Goal: Task Accomplishment & Management: Manage account settings

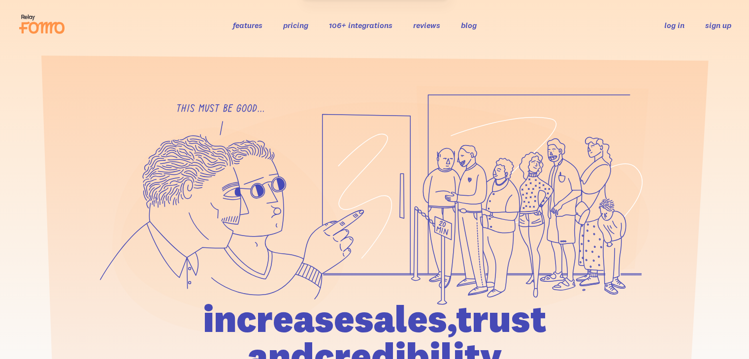
click at [721, 29] on link "sign up" at bounding box center [718, 25] width 26 height 10
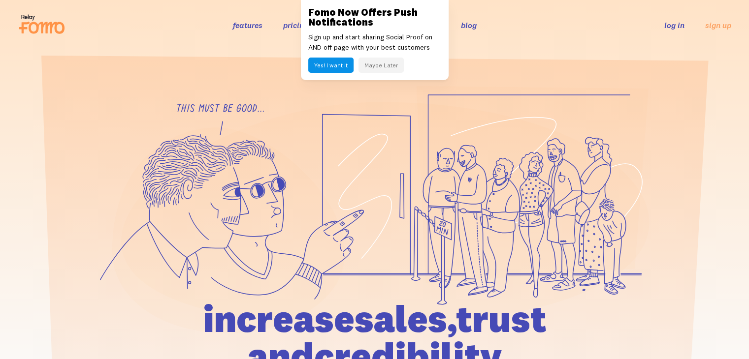
click at [383, 67] on button "Maybe Later" at bounding box center [380, 65] width 45 height 15
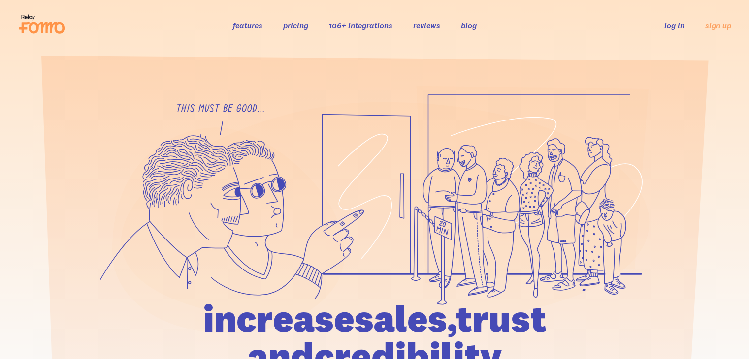
click at [672, 31] on li "log in" at bounding box center [674, 24] width 20 height 11
click at [674, 24] on link "log in" at bounding box center [674, 25] width 20 height 10
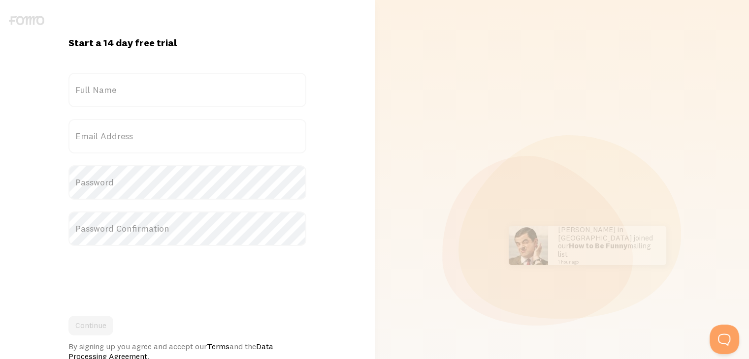
click at [124, 93] on label "Full Name" at bounding box center [187, 90] width 238 height 34
click at [124, 93] on input "Full Name" at bounding box center [187, 90] width 238 height 34
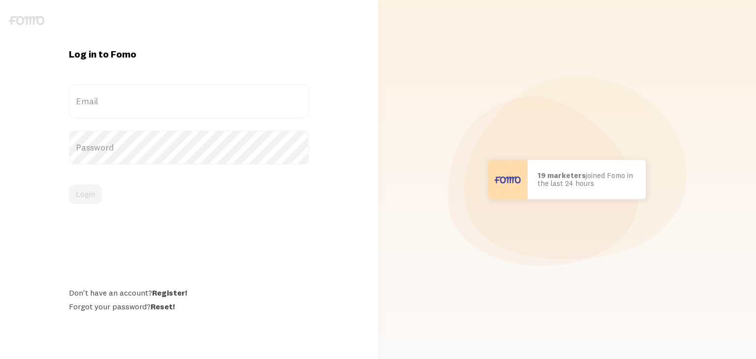
click at [98, 87] on label "Email" at bounding box center [189, 101] width 240 height 34
click at [98, 87] on input "Email" at bounding box center [189, 101] width 240 height 34
click at [102, 107] on label "Email" at bounding box center [189, 101] width 240 height 34
click at [102, 107] on input "Email" at bounding box center [189, 101] width 240 height 34
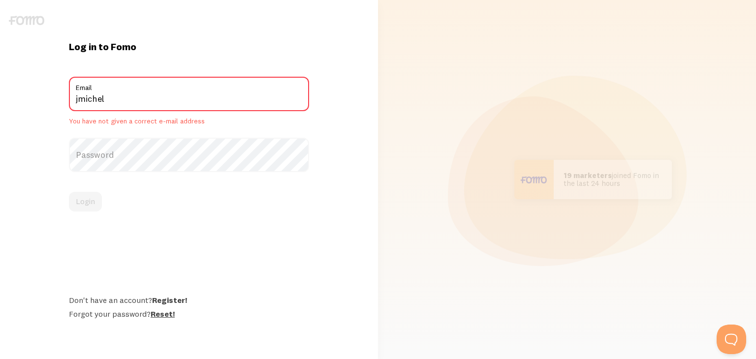
click at [164, 314] on link "Reset!" at bounding box center [163, 314] width 24 height 10
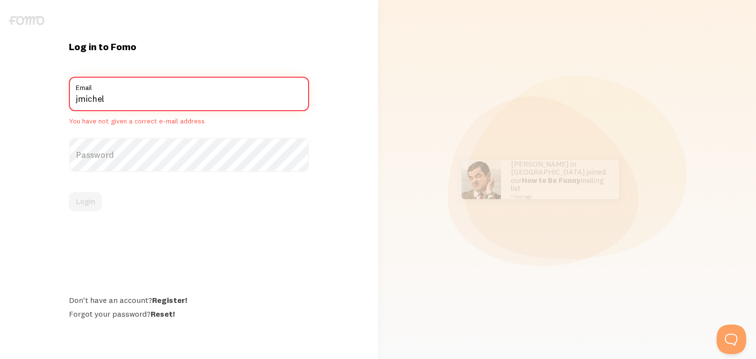
drag, startPoint x: 11, startPoint y: 94, endPoint x: 0, endPoint y: 81, distance: 17.5
click at [0, 93] on div "Log in to Fomo jmichel Email You have not given a correct e-mail address Passwo…" at bounding box center [189, 179] width 378 height 359
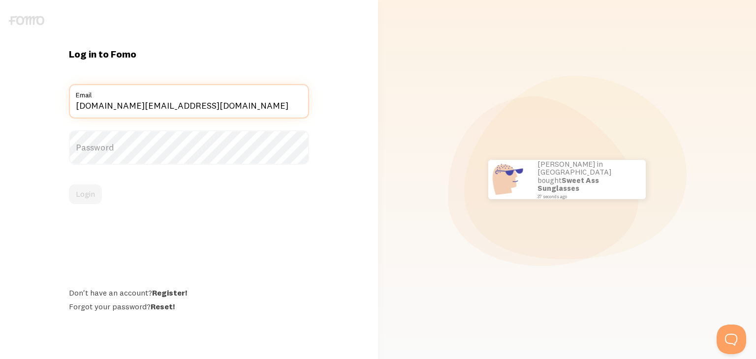
type input "[DOMAIN_NAME][EMAIL_ADDRESS][DOMAIN_NAME]"
click at [109, 155] on label "Password" at bounding box center [189, 147] width 240 height 34
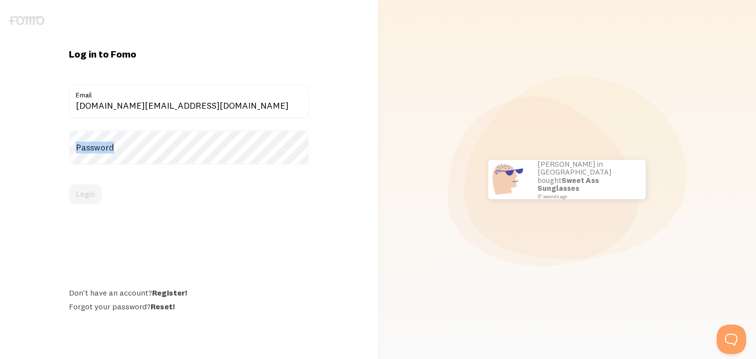
click at [109, 155] on label "Password" at bounding box center [189, 147] width 240 height 34
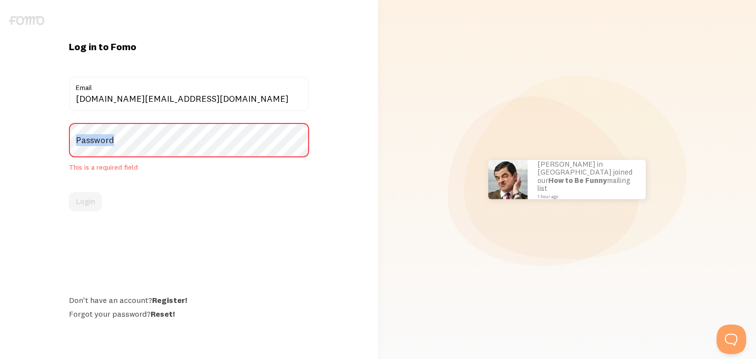
click at [138, 140] on label "Password" at bounding box center [189, 140] width 240 height 34
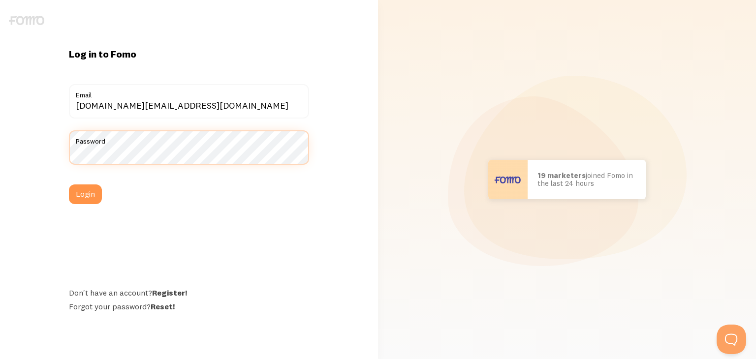
click at [69, 185] on button "Login" at bounding box center [85, 195] width 33 height 20
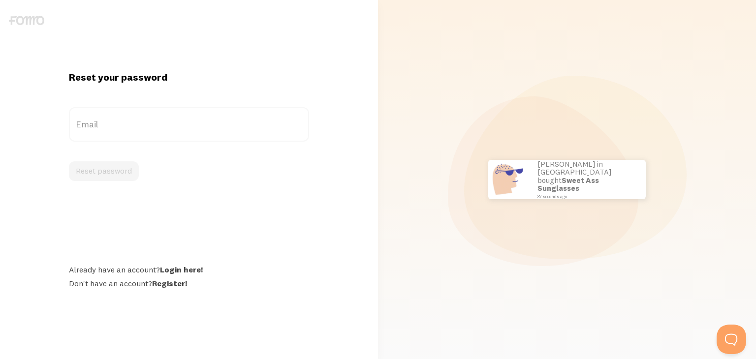
click at [115, 128] on label "Email" at bounding box center [189, 124] width 240 height 34
click at [115, 128] on input "Email" at bounding box center [189, 124] width 240 height 34
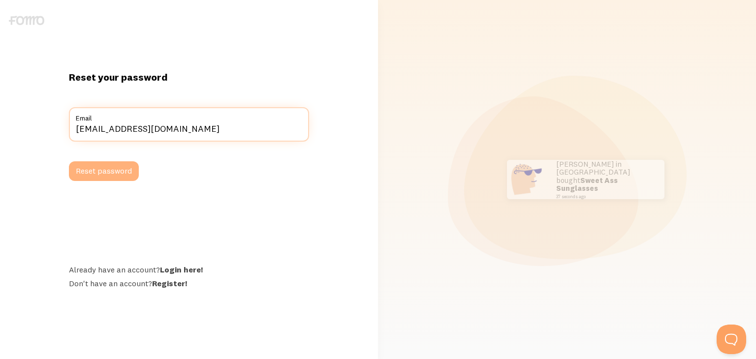
type input "jmichellecp@gmail.com"
click at [96, 178] on button "Reset password" at bounding box center [104, 171] width 70 height 20
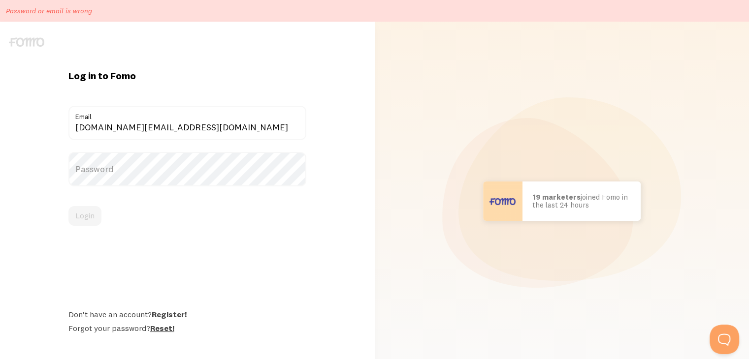
click at [158, 326] on link "Reset!" at bounding box center [162, 328] width 24 height 10
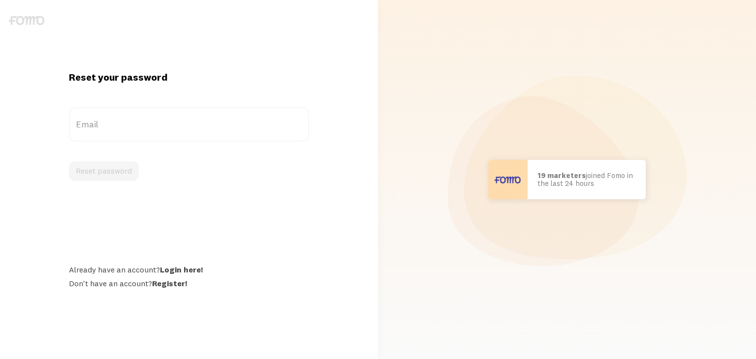
click at [102, 128] on label "Email" at bounding box center [189, 124] width 240 height 34
click at [102, 128] on input "Email" at bounding box center [189, 124] width 240 height 34
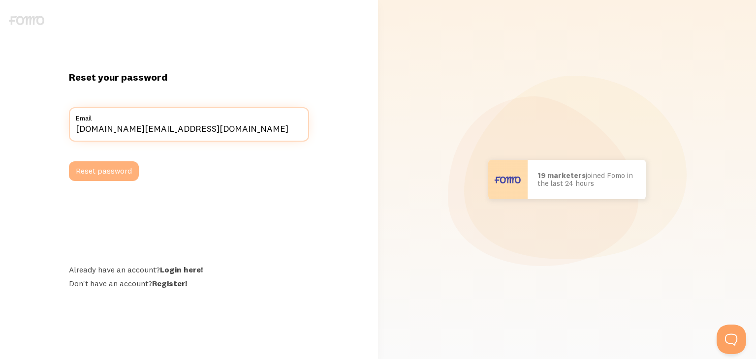
type input "[DOMAIN_NAME][EMAIL_ADDRESS][DOMAIN_NAME]"
click at [114, 170] on button "Reset password" at bounding box center [104, 171] width 70 height 20
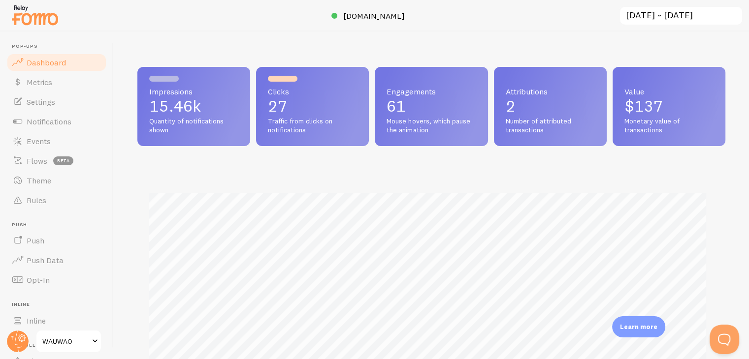
scroll to position [491880, 491551]
click at [94, 342] on span at bounding box center [95, 342] width 12 height 12
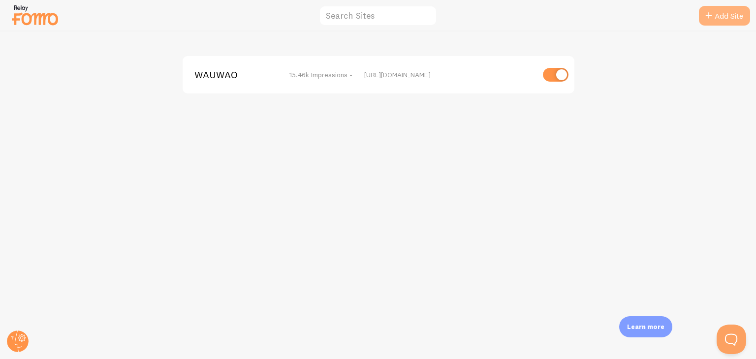
click at [726, 18] on link "Add Site" at bounding box center [724, 16] width 51 height 20
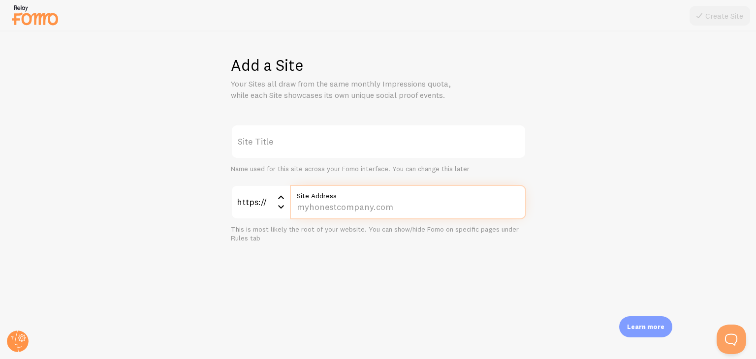
click at [328, 206] on input "Site Address" at bounding box center [408, 202] width 236 height 34
click at [352, 209] on input "Site Address" at bounding box center [408, 202] width 236 height 34
paste input "[DOMAIN_NAME][URL]"
type input "[DOMAIN_NAME][URL]"
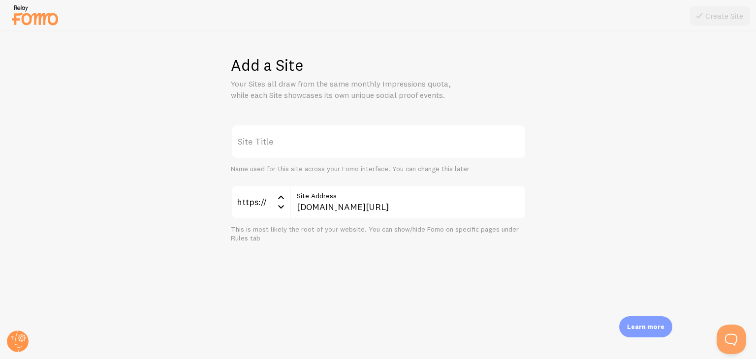
click at [386, 276] on div "Add a Site Your Sites all draw from the same monthly Impressions quota, while e…" at bounding box center [377, 195] width 755 height 328
click at [295, 198] on label "Site Address" at bounding box center [408, 193] width 236 height 17
click at [295, 198] on input "[DOMAIN_NAME][URL]" at bounding box center [408, 202] width 236 height 34
click at [270, 137] on label "Site Title" at bounding box center [378, 142] width 295 height 34
click at [270, 137] on input "Site Title" at bounding box center [378, 142] width 295 height 34
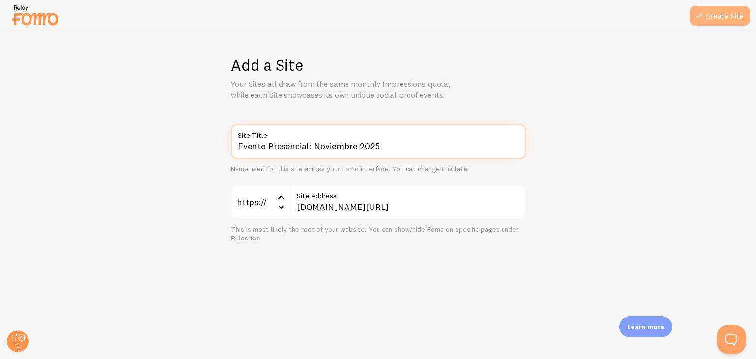
type input "Evento Presencial: Noviembre 2025"
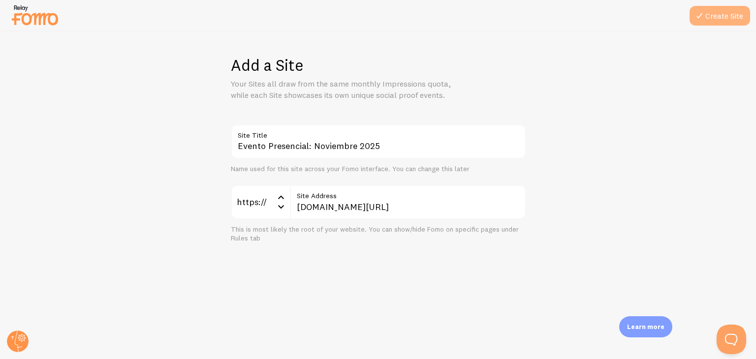
click at [719, 14] on button "Create Site" at bounding box center [719, 16] width 61 height 20
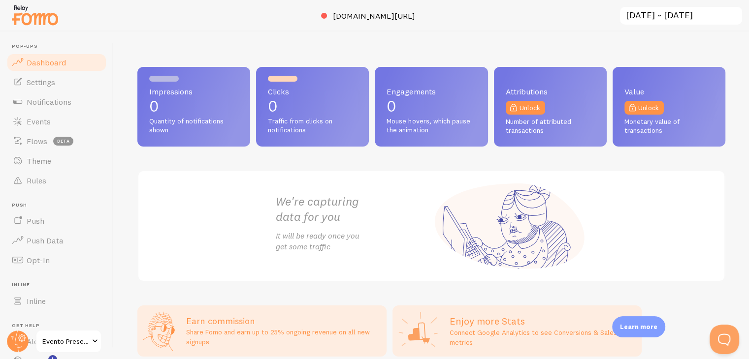
scroll to position [45, 0]
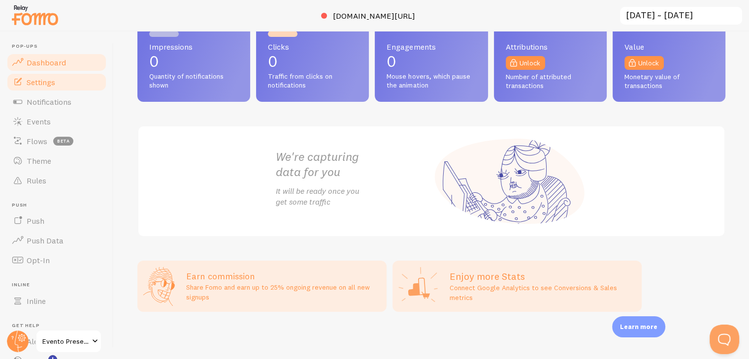
click at [49, 83] on span "Settings" at bounding box center [41, 82] width 29 height 10
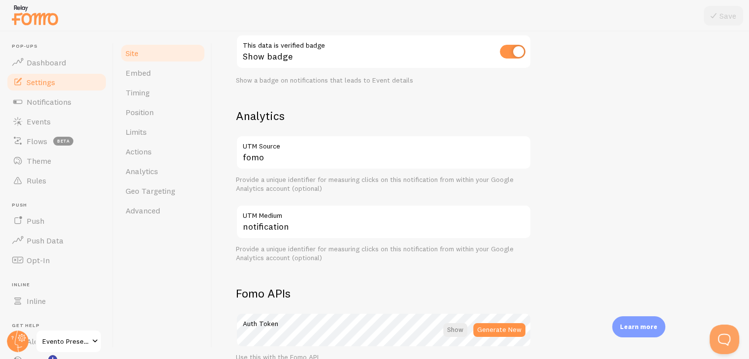
scroll to position [344, 0]
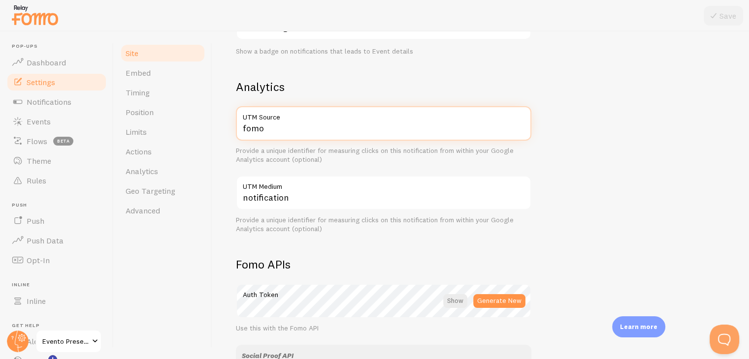
click at [268, 136] on input "fomo" at bounding box center [383, 123] width 295 height 34
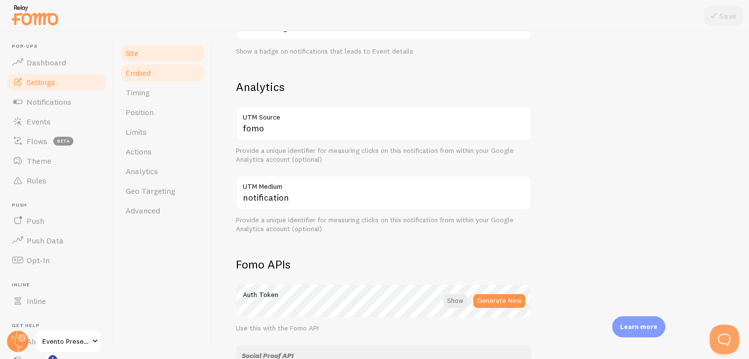
click at [147, 75] on span "Embed" at bounding box center [137, 73] width 25 height 10
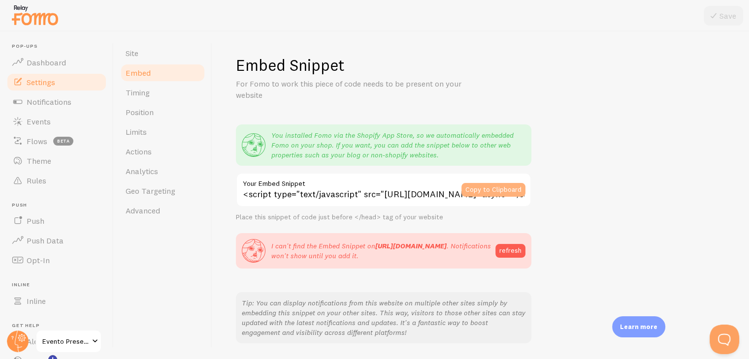
click at [492, 187] on button "Copy to Clipboard" at bounding box center [493, 190] width 64 height 14
click at [154, 154] on link "Actions" at bounding box center [163, 152] width 86 height 20
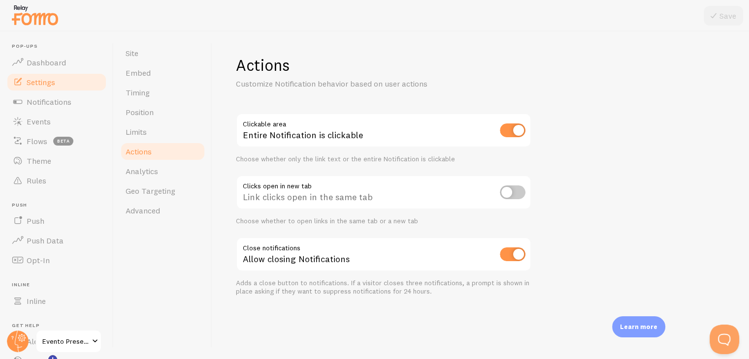
click at [516, 129] on input "checkbox" at bounding box center [513, 131] width 26 height 14
checkbox input "false"
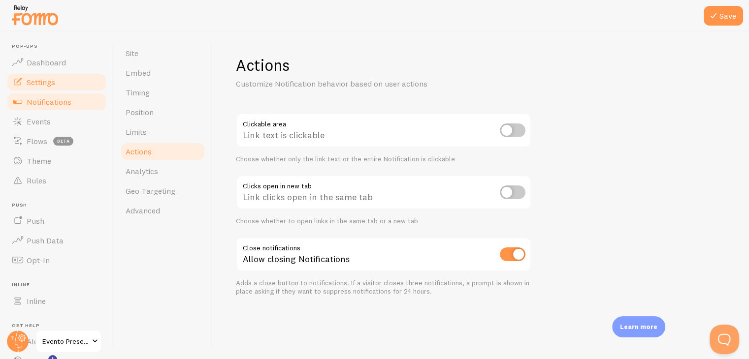
click at [43, 105] on span "Notifications" at bounding box center [49, 102] width 45 height 10
click at [726, 12] on button "Save" at bounding box center [722, 16] width 39 height 20
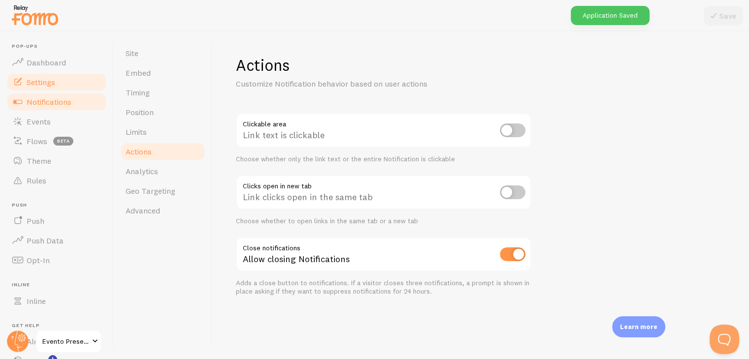
click at [42, 109] on link "Notifications" at bounding box center [56, 102] width 101 height 20
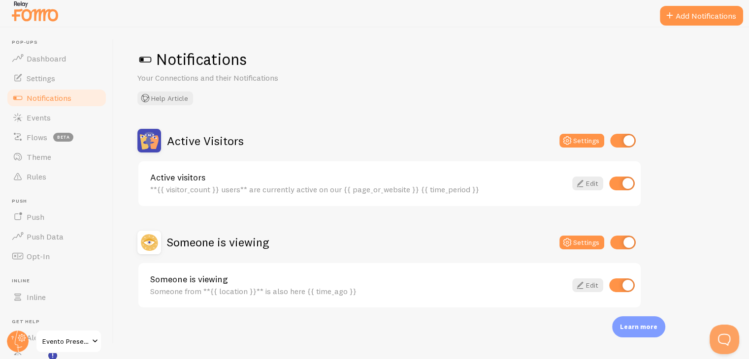
scroll to position [11, 0]
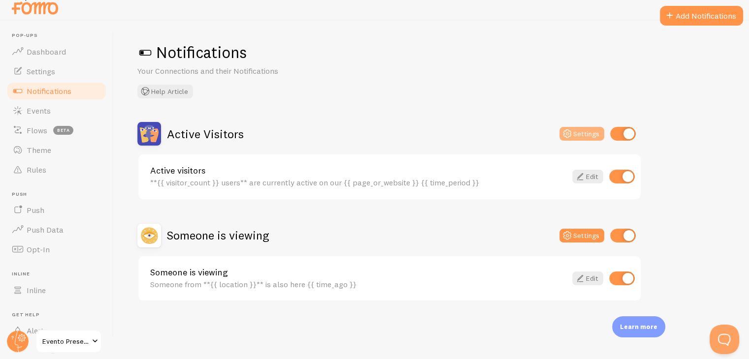
click at [584, 135] on button "Settings" at bounding box center [581, 134] width 45 height 14
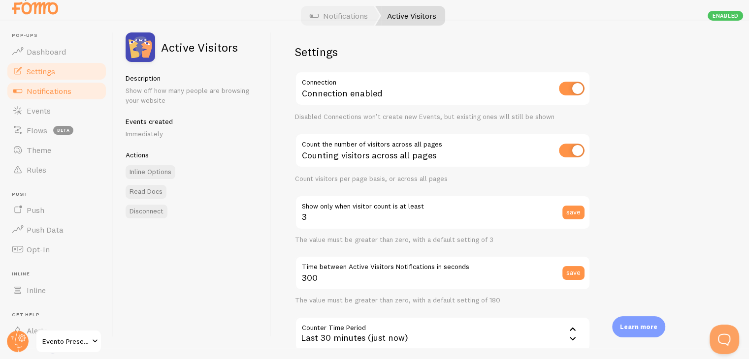
click at [49, 71] on span "Settings" at bounding box center [41, 71] width 29 height 10
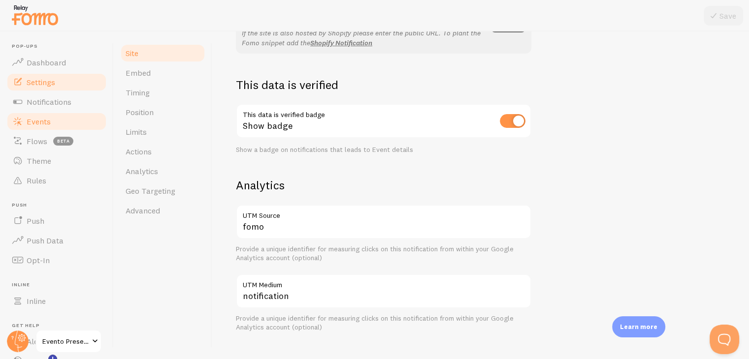
click at [45, 123] on span "Events" at bounding box center [39, 122] width 24 height 10
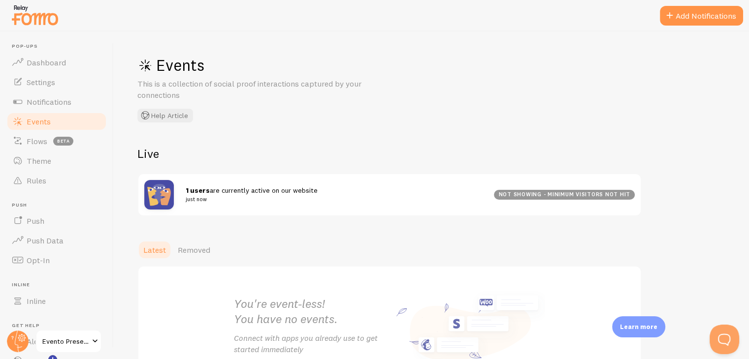
click at [554, 193] on div "not showing - minimum visitors not hit" at bounding box center [564, 195] width 141 height 10
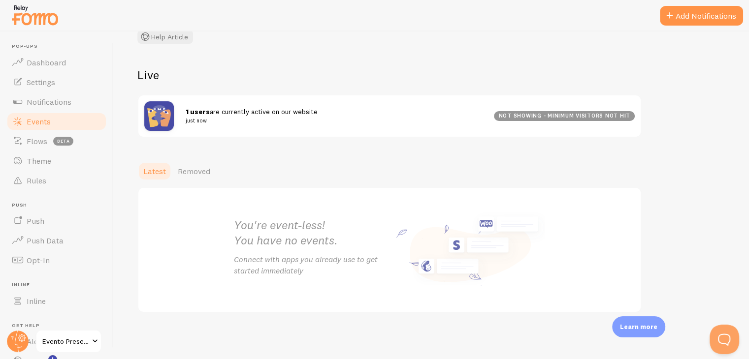
click at [157, 111] on img at bounding box center [159, 116] width 30 height 30
click at [67, 105] on span "Notifications" at bounding box center [49, 102] width 45 height 10
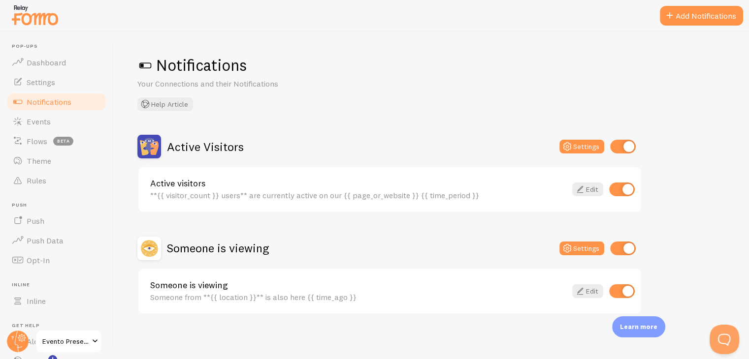
scroll to position [2, 0]
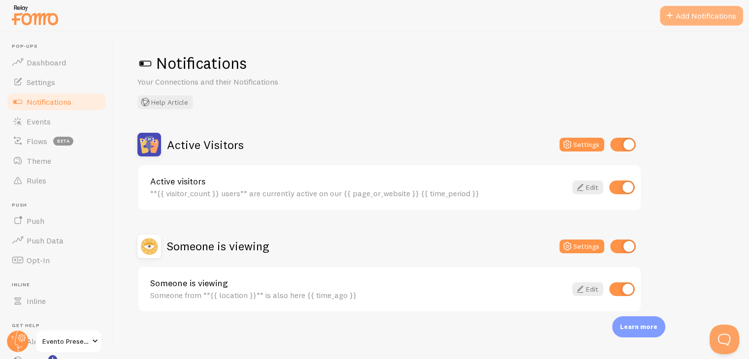
click at [709, 21] on button "Add Notifications" at bounding box center [700, 16] width 83 height 20
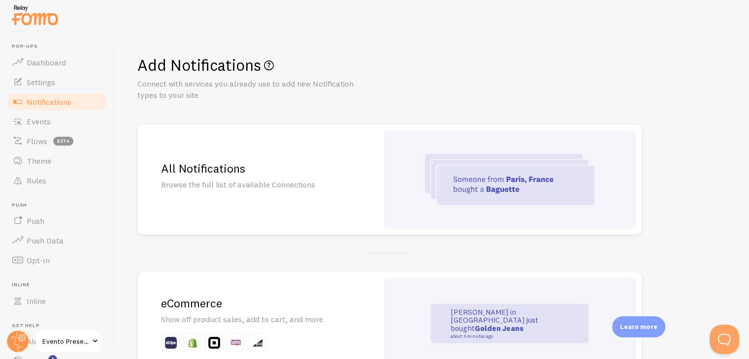
click at [275, 179] on p "Browse the full list of available Connections" at bounding box center [257, 184] width 193 height 11
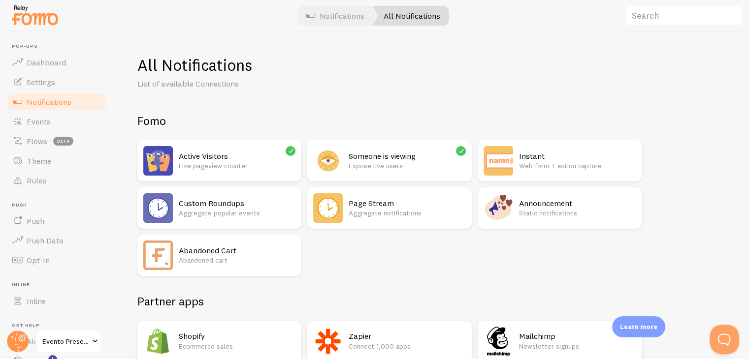
click at [381, 208] on p "Aggregate notifications" at bounding box center [406, 213] width 117 height 10
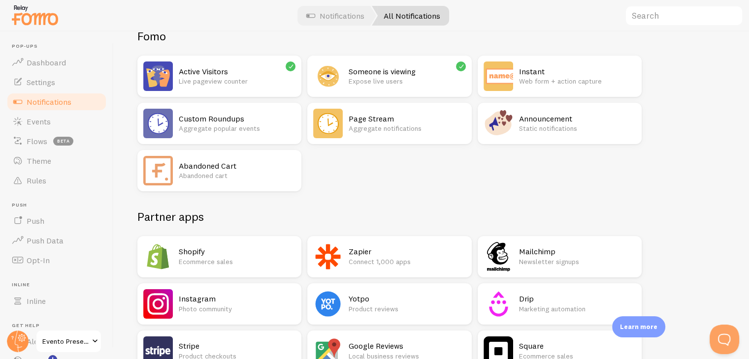
scroll to position [48, 0]
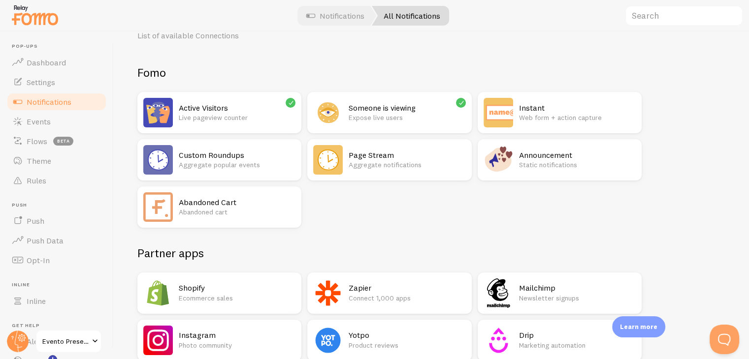
click at [219, 162] on p "Aggregate popular events" at bounding box center [237, 165] width 117 height 10
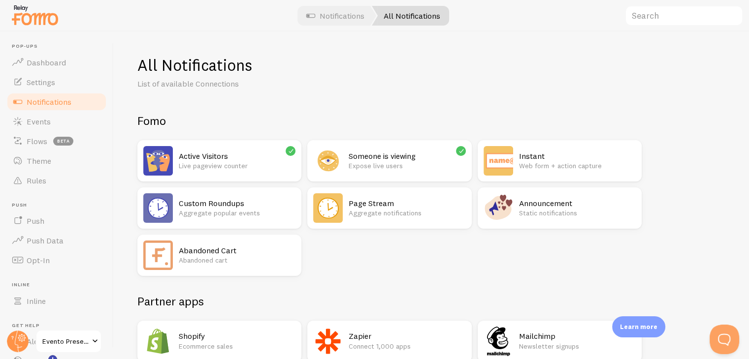
click at [563, 217] on p "Static notifications" at bounding box center [577, 213] width 117 height 10
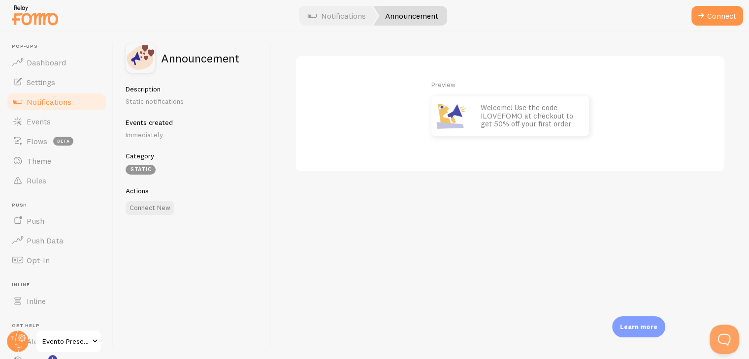
drag, startPoint x: 563, startPoint y: 217, endPoint x: 505, endPoint y: 217, distance: 58.1
click at [505, 217] on div "Preview Welcome! Use the code ILOVEFOMO at checkout to get 50% off your first o…" at bounding box center [509, 195] width 477 height 328
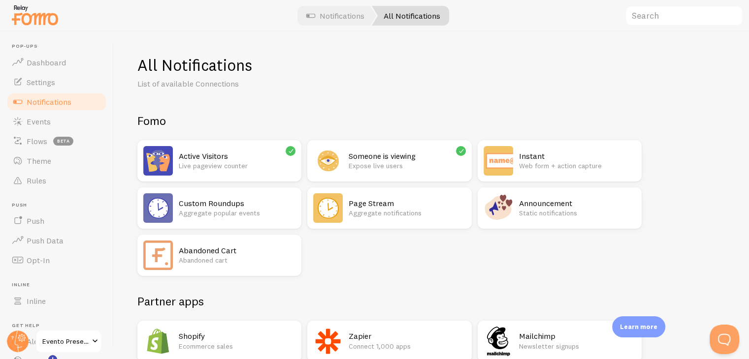
click at [372, 158] on h2 "Someone is viewing" at bounding box center [406, 156] width 117 height 10
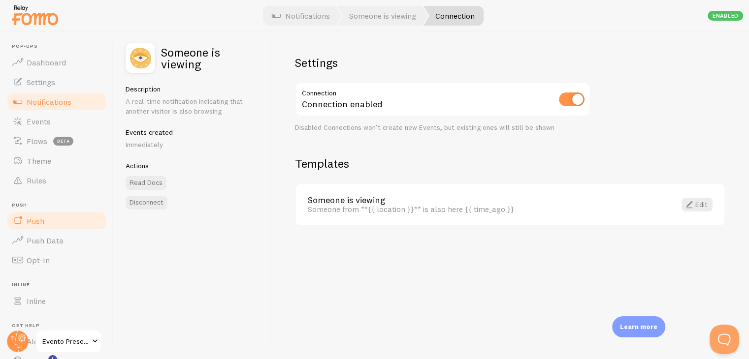
click at [49, 221] on link "Push" at bounding box center [56, 221] width 101 height 20
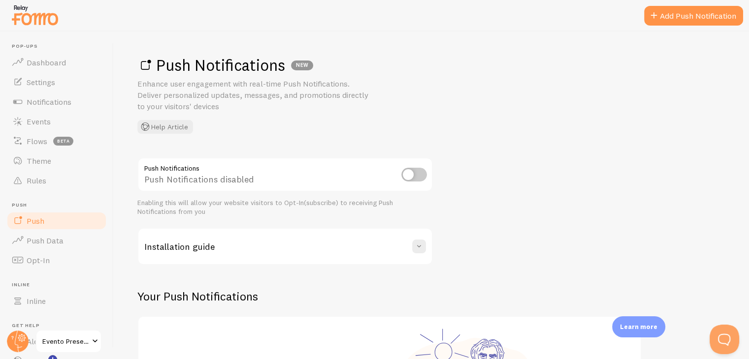
click at [412, 175] on input "checkbox" at bounding box center [414, 175] width 26 height 14
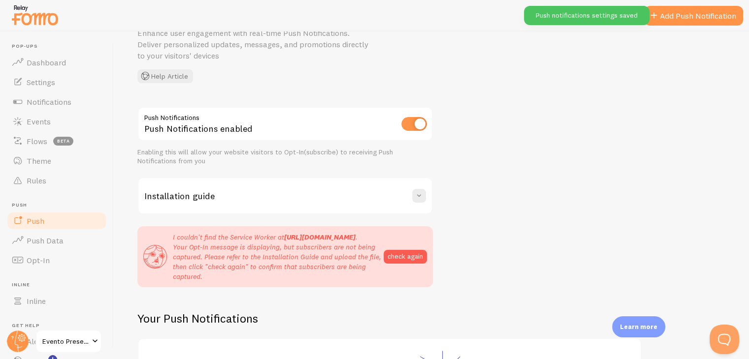
scroll to position [98, 0]
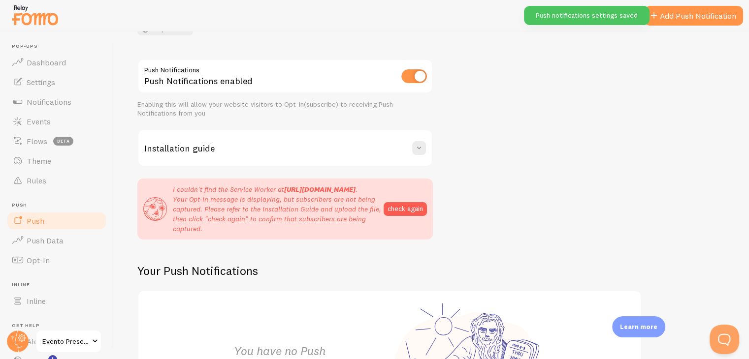
click at [415, 75] on input "checkbox" at bounding box center [414, 76] width 26 height 14
checkbox input "false"
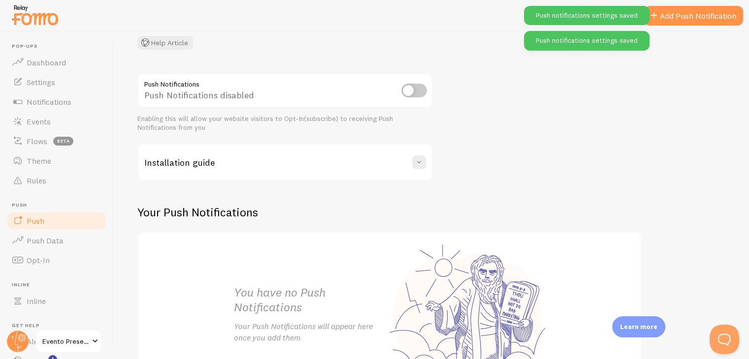
scroll to position [173, 0]
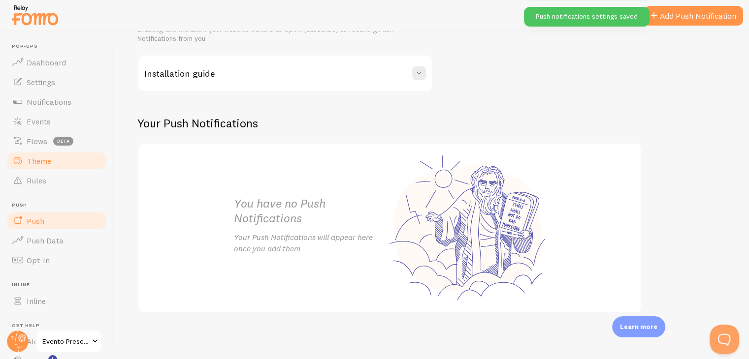
click at [45, 164] on span "Theme" at bounding box center [39, 161] width 25 height 10
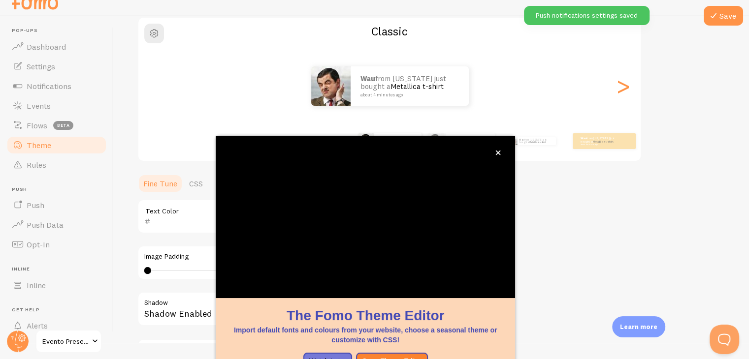
scroll to position [84, 0]
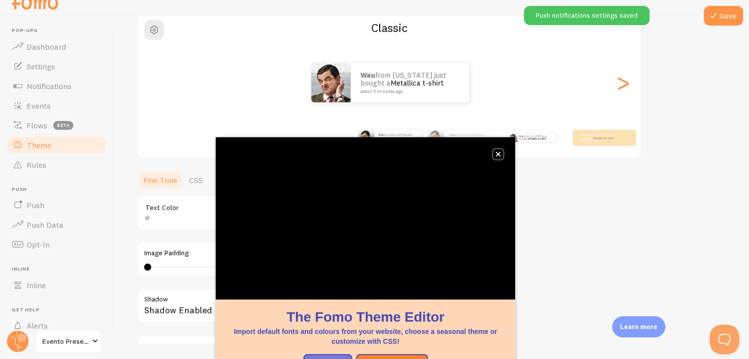
click at [500, 149] on button "close," at bounding box center [498, 154] width 10 height 10
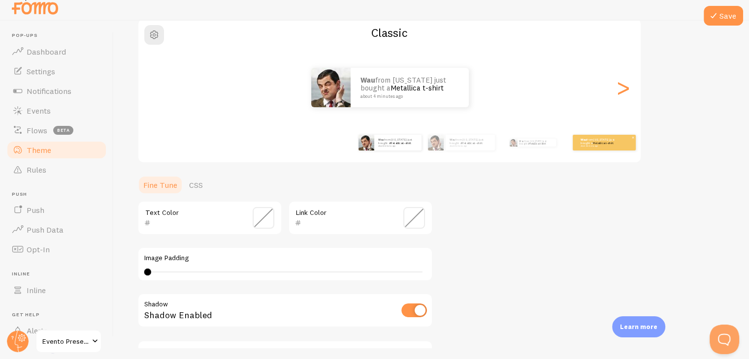
click at [593, 147] on div "Wau from [US_STATE] just bought a Metallica t-shirt about 4 minutes ago" at bounding box center [603, 143] width 63 height 16
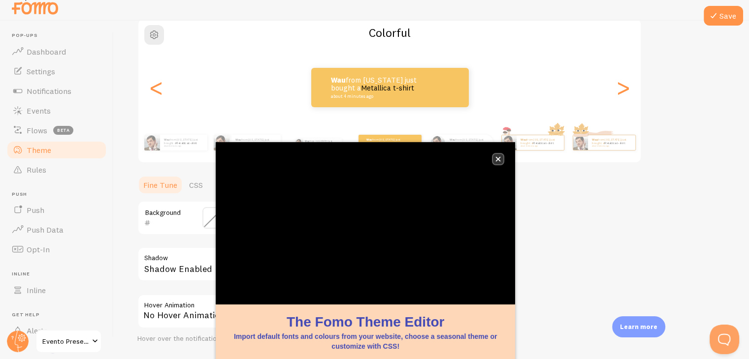
click at [498, 154] on button "close," at bounding box center [498, 159] width 10 height 10
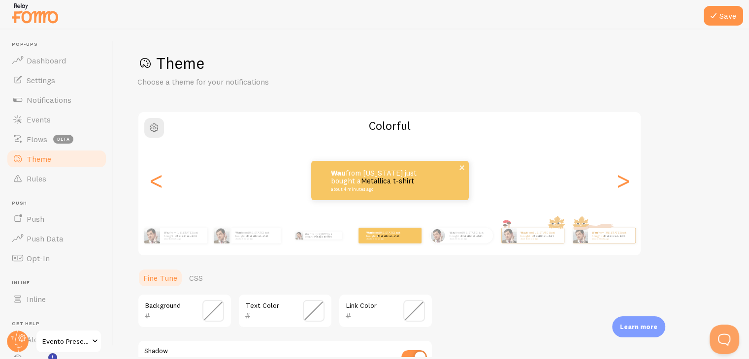
scroll to position [0, 0]
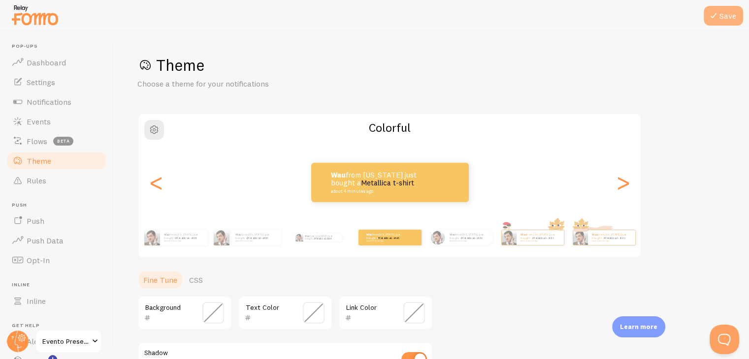
click at [728, 17] on button "Save" at bounding box center [722, 16] width 39 height 20
click at [31, 139] on span "Flows" at bounding box center [37, 141] width 21 height 10
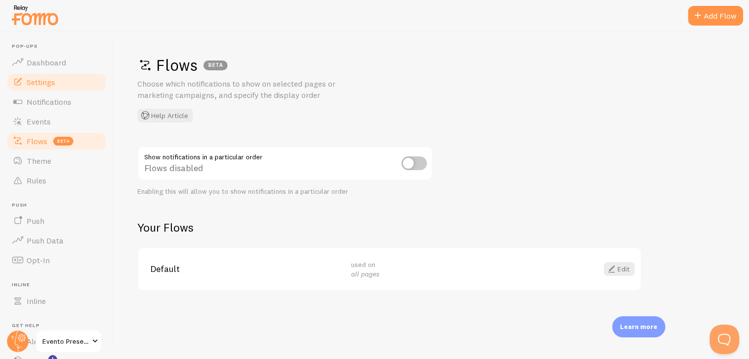
click at [60, 81] on link "Settings" at bounding box center [56, 82] width 101 height 20
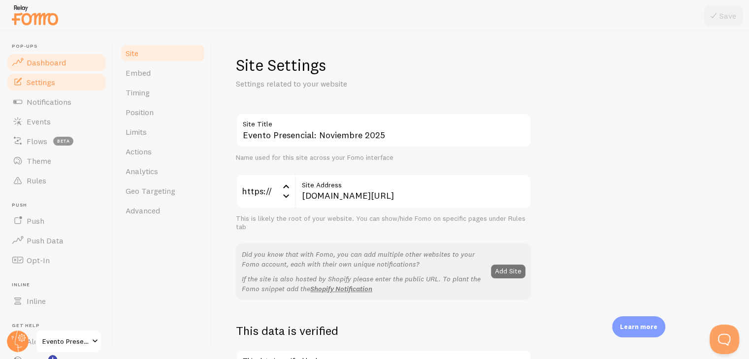
click at [59, 62] on span "Dashboard" at bounding box center [46, 63] width 39 height 10
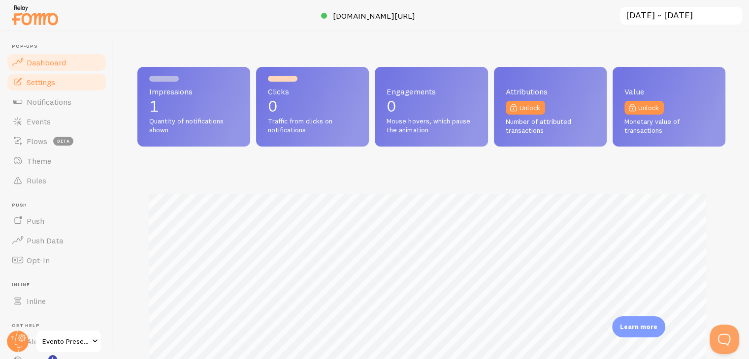
scroll to position [258, 580]
click at [55, 84] on span "Settings" at bounding box center [41, 82] width 29 height 10
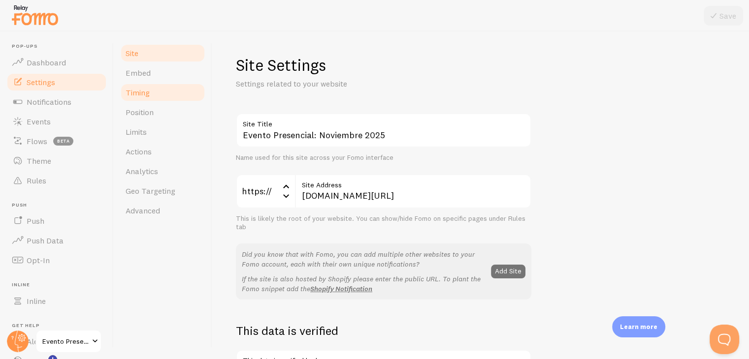
click at [149, 91] on span "Timing" at bounding box center [137, 93] width 24 height 10
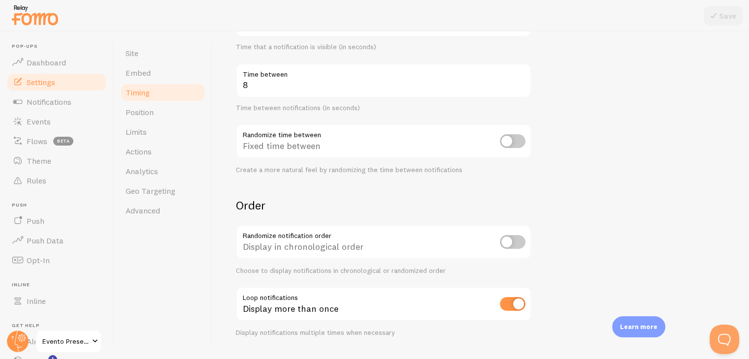
scroll to position [222, 0]
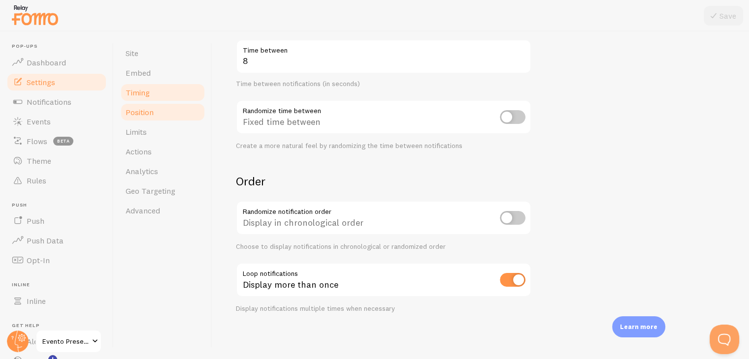
click at [149, 115] on span "Position" at bounding box center [139, 112] width 28 height 10
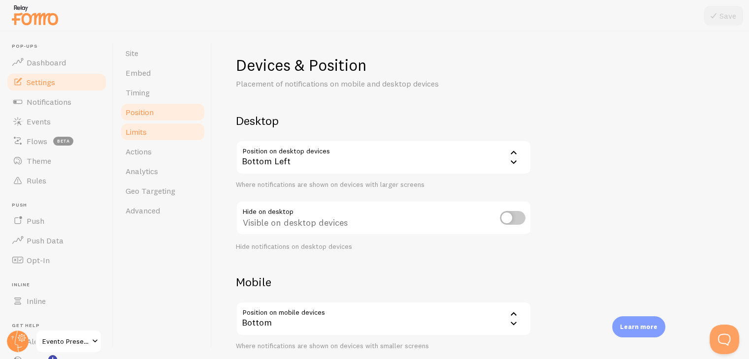
click at [157, 140] on link "Limits" at bounding box center [163, 132] width 86 height 20
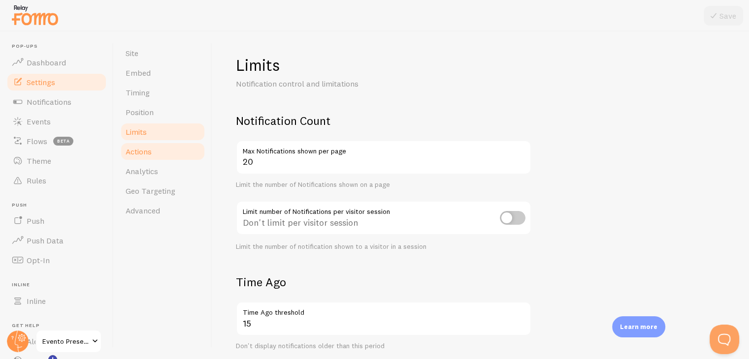
click at [156, 156] on link "Actions" at bounding box center [163, 152] width 86 height 20
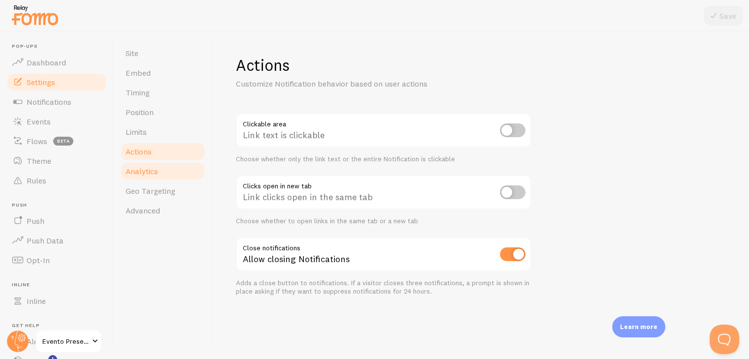
click at [160, 170] on link "Analytics" at bounding box center [163, 171] width 86 height 20
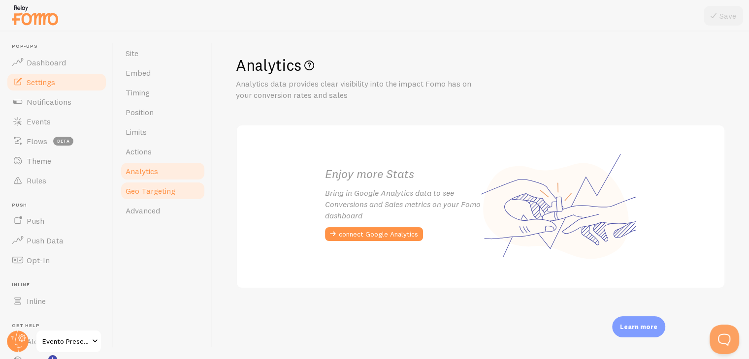
click at [159, 187] on span "Geo Targeting" at bounding box center [150, 191] width 50 height 10
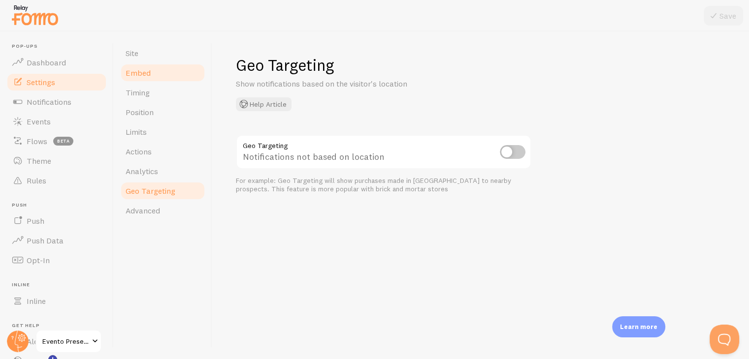
click at [148, 79] on link "Embed" at bounding box center [163, 73] width 86 height 20
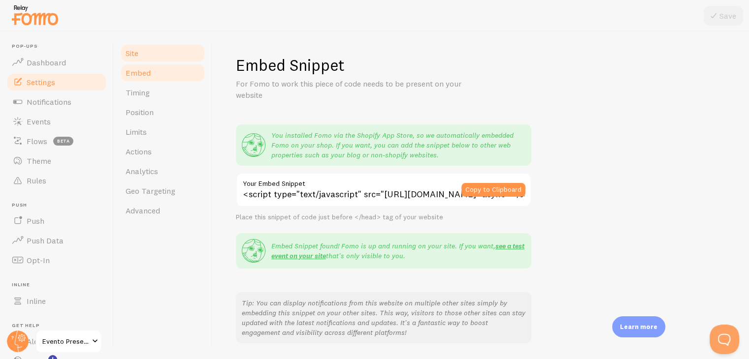
click at [145, 54] on link "Site" at bounding box center [163, 53] width 86 height 20
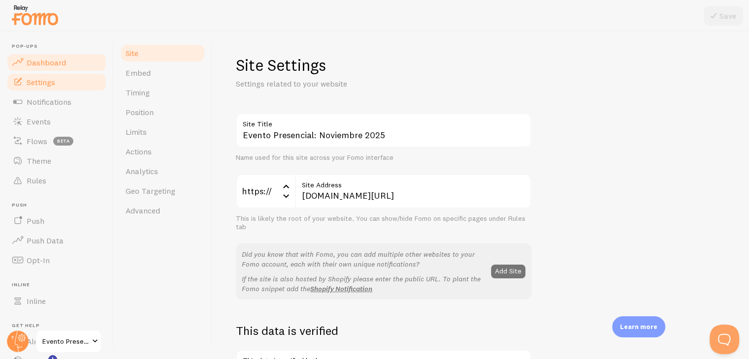
click at [58, 58] on span "Dashboard" at bounding box center [46, 63] width 39 height 10
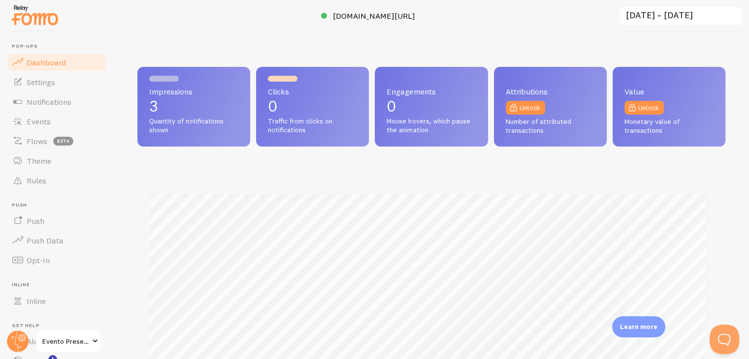
scroll to position [148, 0]
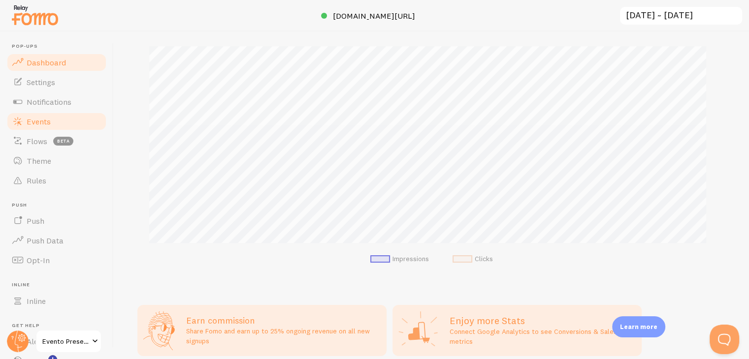
click at [38, 123] on span "Events" at bounding box center [39, 122] width 24 height 10
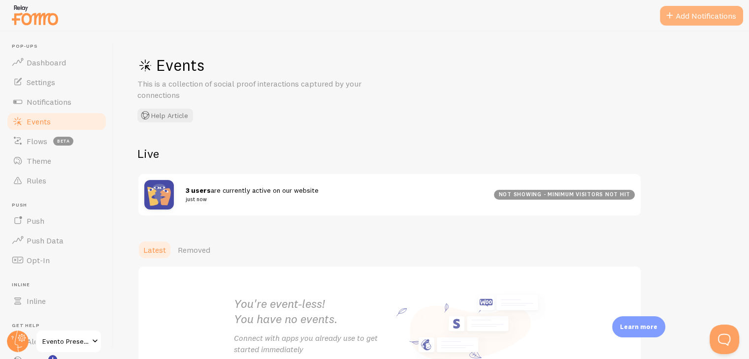
click at [696, 16] on button "Add Notifications" at bounding box center [700, 16] width 83 height 20
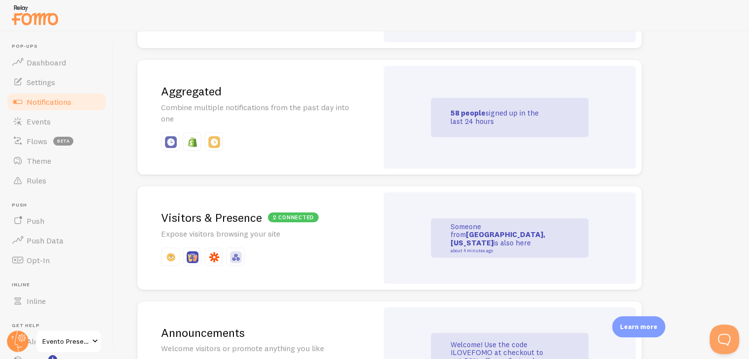
scroll to position [443, 0]
click at [228, 218] on h2 "2 connected Visitors & Presence" at bounding box center [257, 216] width 193 height 15
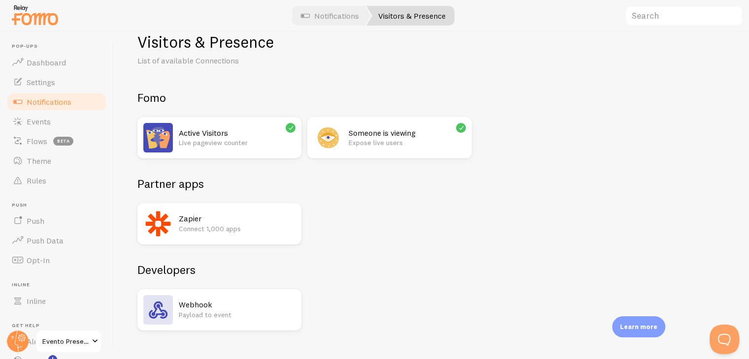
scroll to position [41, 0]
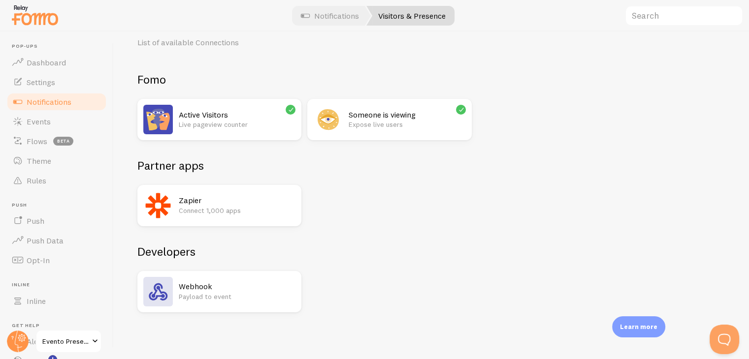
click at [236, 203] on h2 "Zapier" at bounding box center [237, 200] width 117 height 10
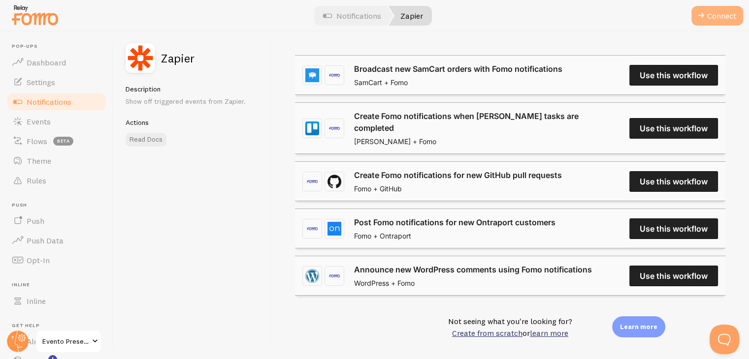
click at [714, 21] on button "Connect" at bounding box center [717, 16] width 52 height 20
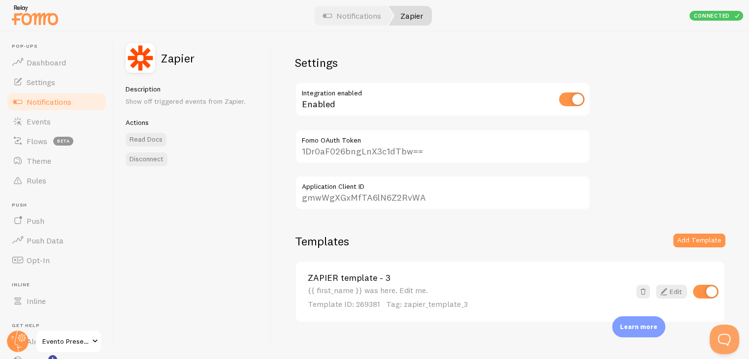
click at [365, 148] on input "1Dr0aF026bngLnX3c1dTbw==" at bounding box center [442, 146] width 295 height 34
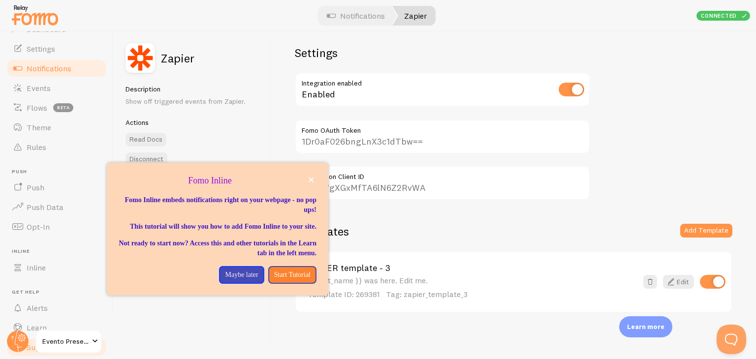
scroll to position [67, 0]
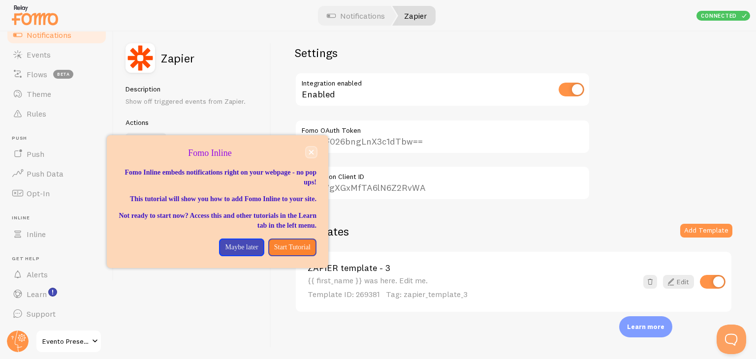
drag, startPoint x: 313, startPoint y: 152, endPoint x: 171, endPoint y: 105, distance: 148.8
click at [313, 152] on icon "close," at bounding box center [311, 152] width 5 height 5
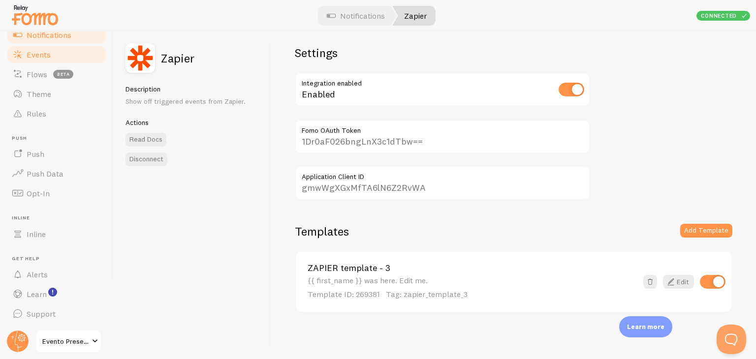
click at [67, 55] on link "Events" at bounding box center [56, 55] width 101 height 20
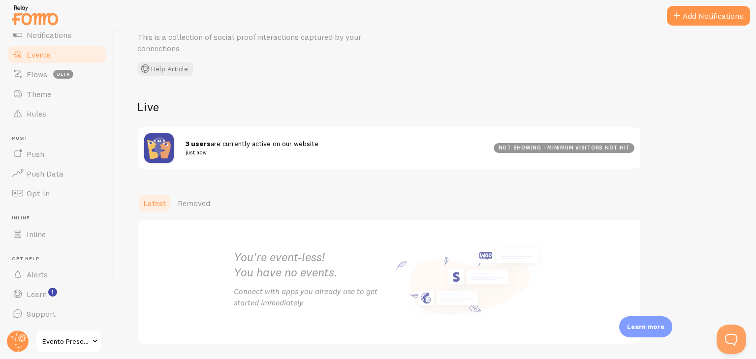
scroll to position [79, 0]
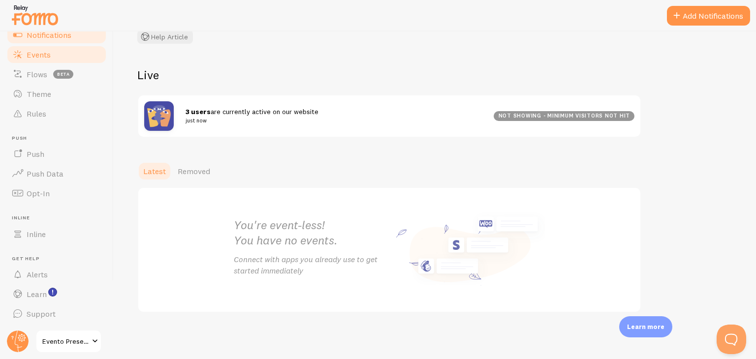
click at [56, 41] on link "Notifications" at bounding box center [56, 35] width 101 height 20
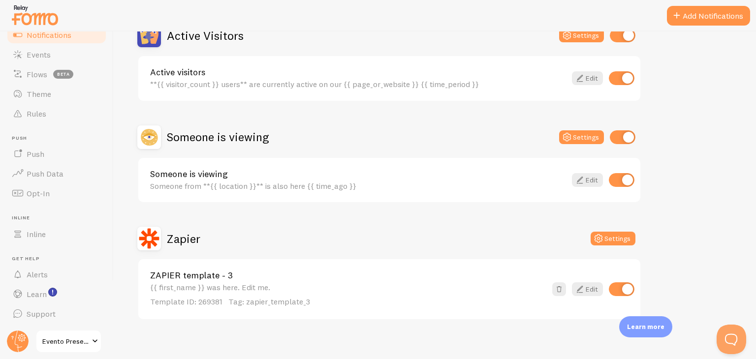
scroll to position [118, 0]
